Goal: Task Accomplishment & Management: Manage account settings

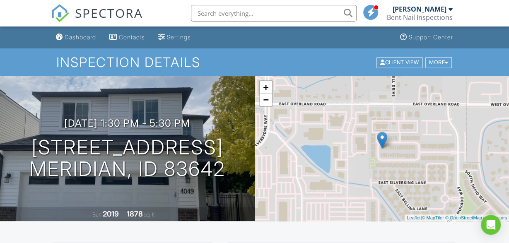
click at [80, 36] on div "Dashboard" at bounding box center [81, 37] width 32 height 7
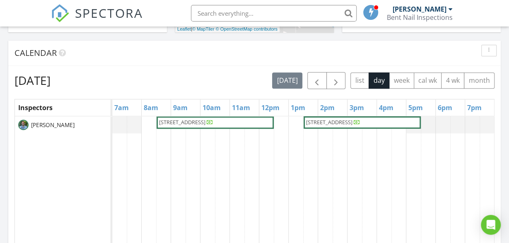
scroll to position [302, 0]
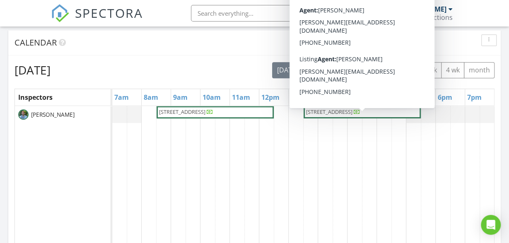
click at [344, 111] on span "[STREET_ADDRESS]" at bounding box center [329, 111] width 46 height 7
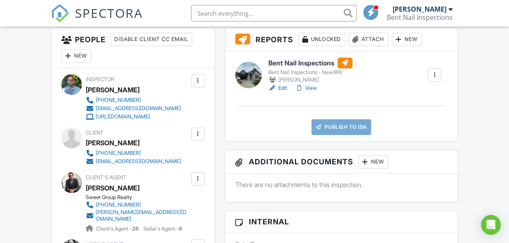
scroll to position [216, 0]
click at [282, 86] on link "Edit" at bounding box center [278, 88] width 19 height 8
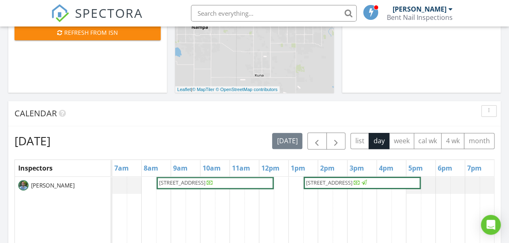
scroll to position [274, 0]
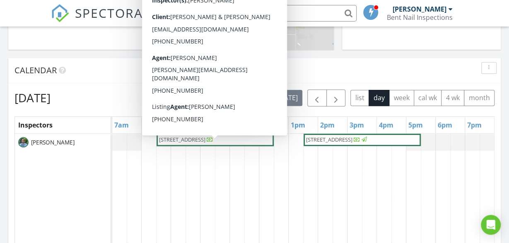
click at [206, 138] on span "2021 W Grouse St, Nampa 83651" at bounding box center [182, 139] width 46 height 7
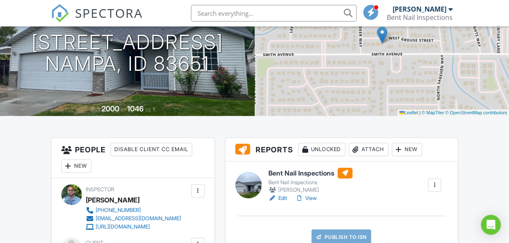
scroll to position [172, 0]
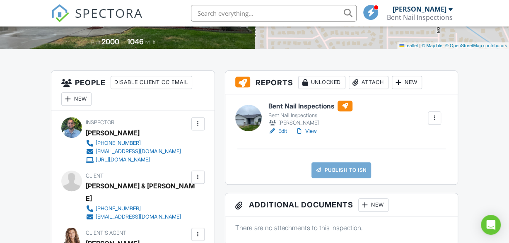
click at [282, 131] on link "Edit" at bounding box center [278, 131] width 19 height 8
